Goal: Navigation & Orientation: Find specific page/section

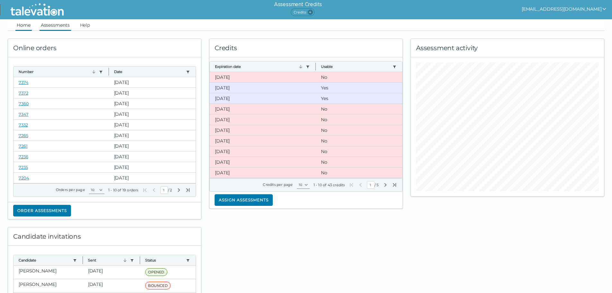
click at [56, 25] on link "Assessments" at bounding box center [55, 25] width 31 height 12
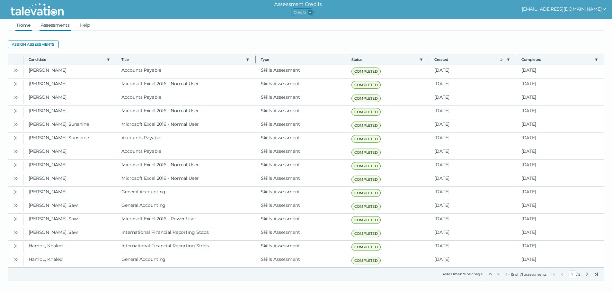
click at [23, 25] on link "Home" at bounding box center [23, 25] width 16 height 12
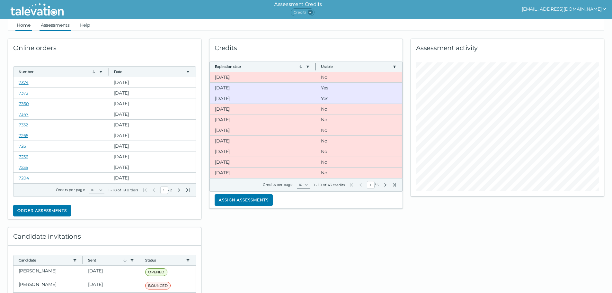
drag, startPoint x: 50, startPoint y: 22, endPoint x: 53, endPoint y: 25, distance: 3.9
click at [50, 22] on link "Assessments" at bounding box center [55, 25] width 31 height 12
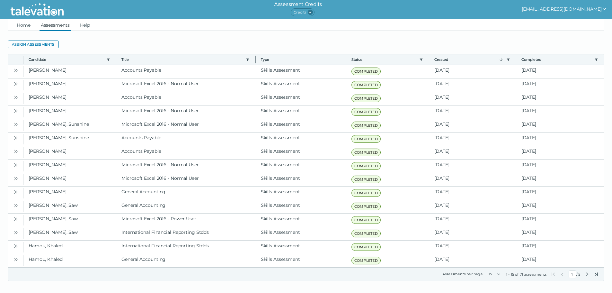
click at [587, 274] on icon "Next Page" at bounding box center [587, 273] width 5 height 5
type input "2"
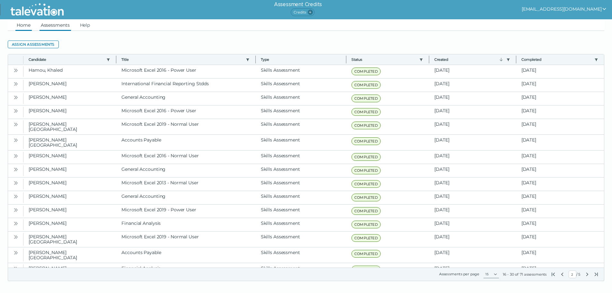
click at [20, 24] on link "Home" at bounding box center [23, 25] width 16 height 12
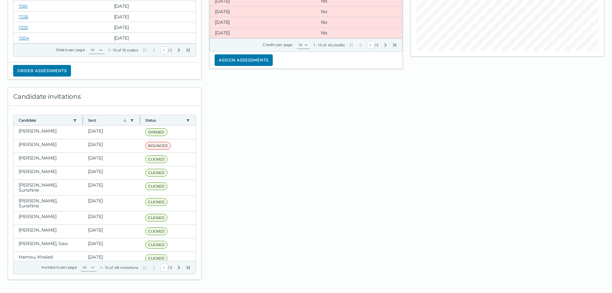
scroll to position [142, 0]
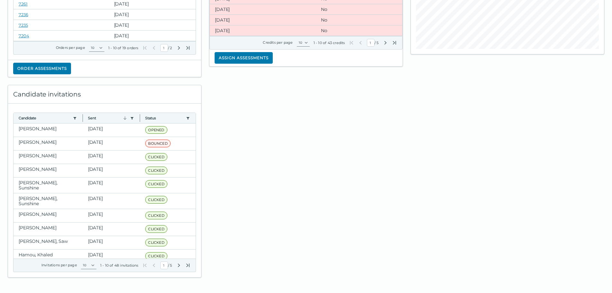
drag, startPoint x: 157, startPoint y: 158, endPoint x: 245, endPoint y: 173, distance: 89.0
click at [245, 173] on div at bounding box center [305, 177] width 201 height 200
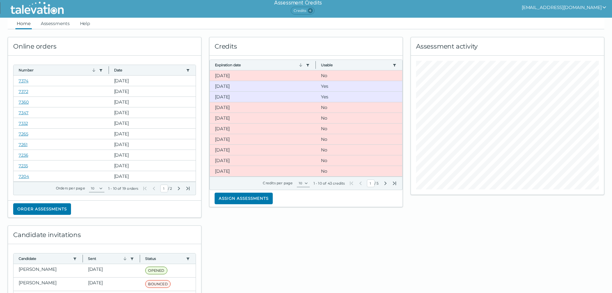
scroll to position [0, 0]
